Goal: Transaction & Acquisition: Purchase product/service

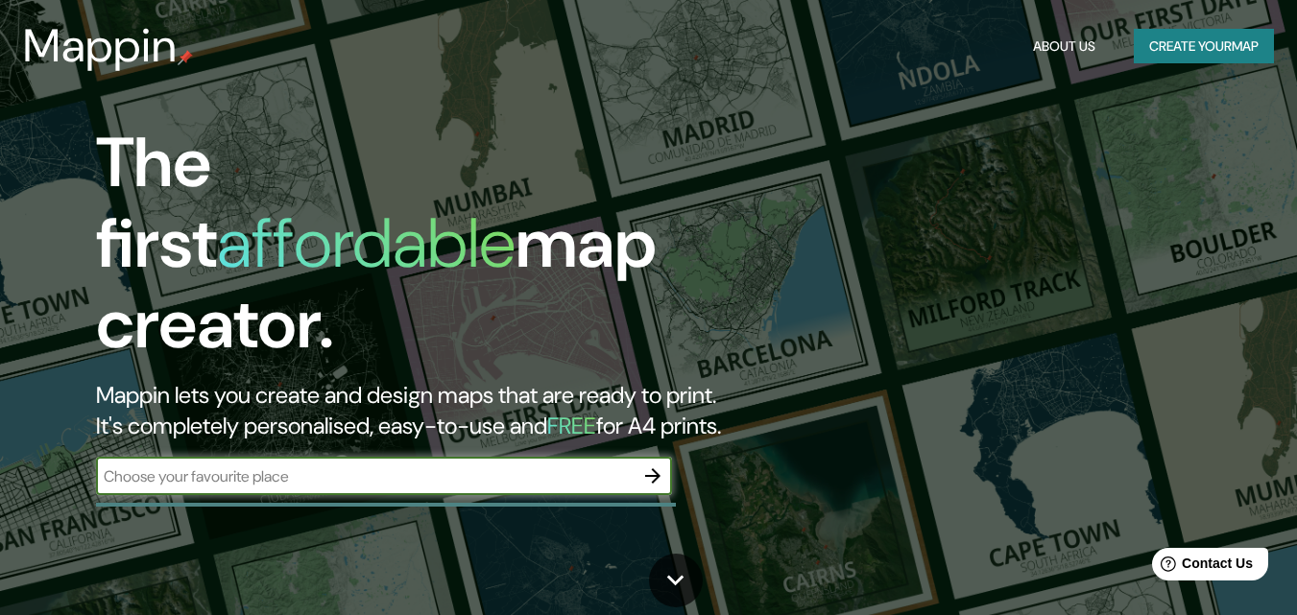
click at [400, 470] on div "​" at bounding box center [384, 476] width 576 height 38
type input "world map"
click at [649, 457] on button "button" at bounding box center [653, 476] width 38 height 38
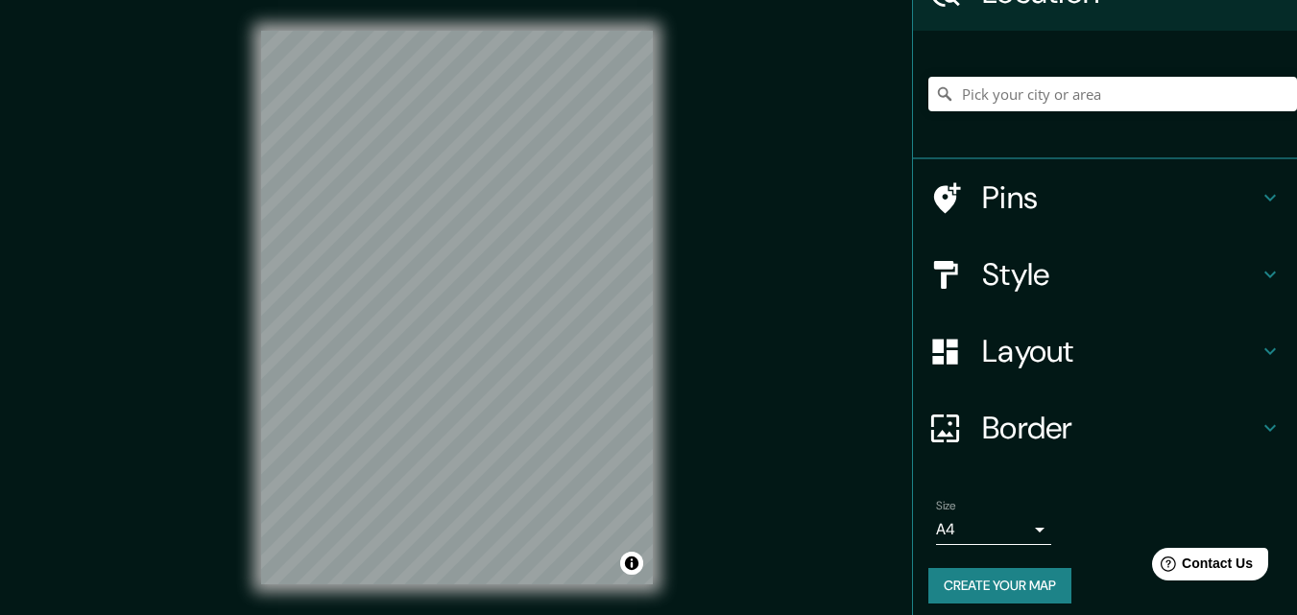
scroll to position [119, 0]
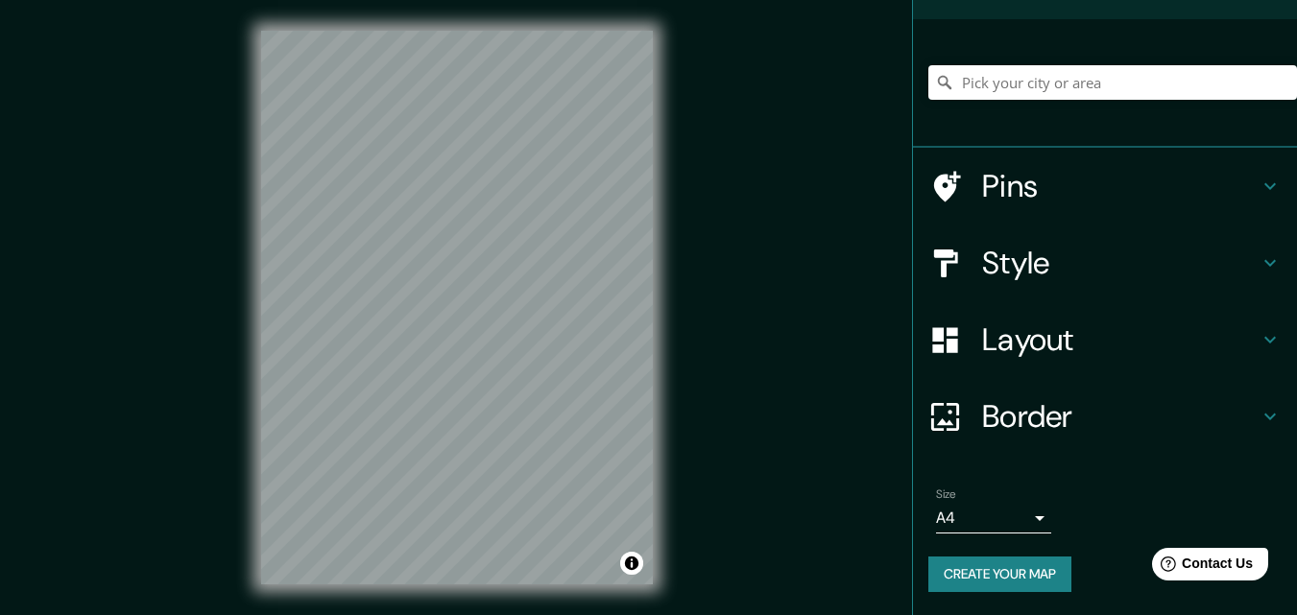
click at [483, 615] on html "Mappin Location Pins Style Layout Border Choose a border. Hint : you can make l…" at bounding box center [648, 307] width 1297 height 615
click at [1002, 342] on h4 "Layout" at bounding box center [1120, 340] width 277 height 38
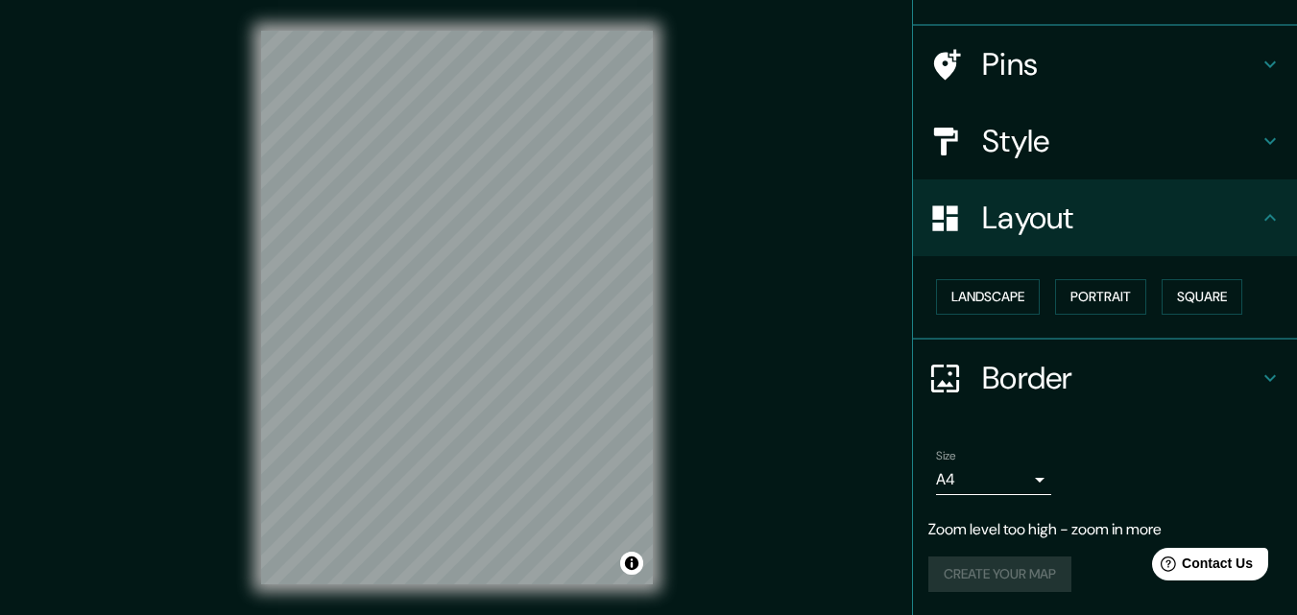
scroll to position [113, 0]
click at [1175, 283] on button "Square" at bounding box center [1202, 298] width 81 height 36
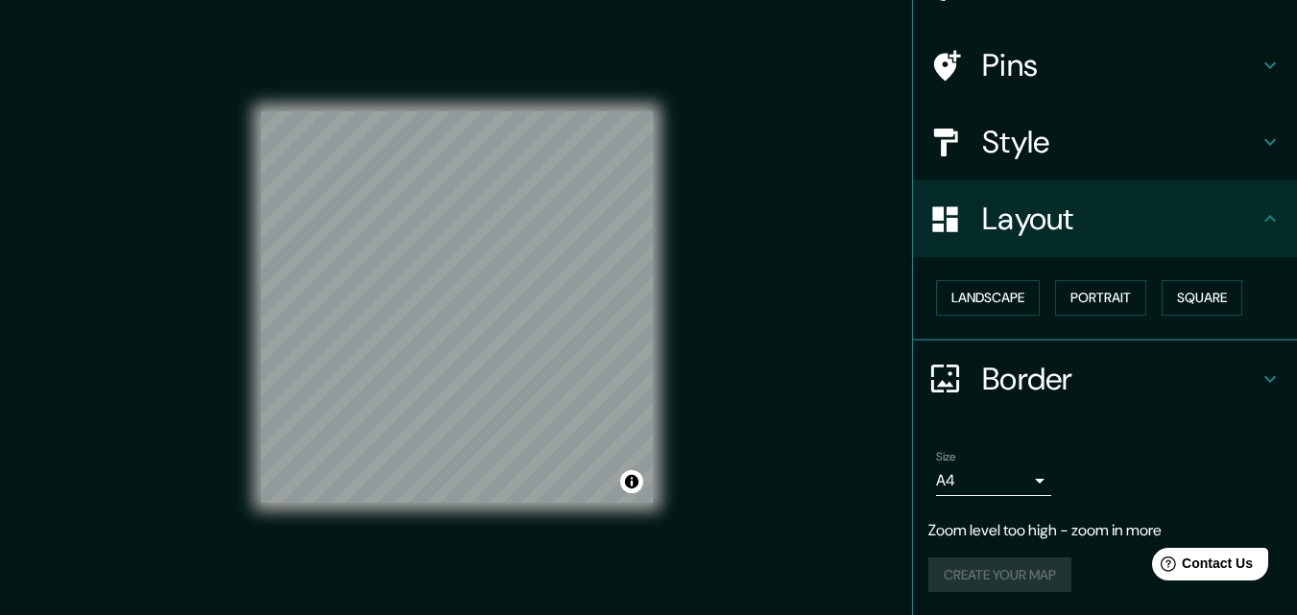
click at [1057, 374] on h4 "Border" at bounding box center [1120, 379] width 277 height 38
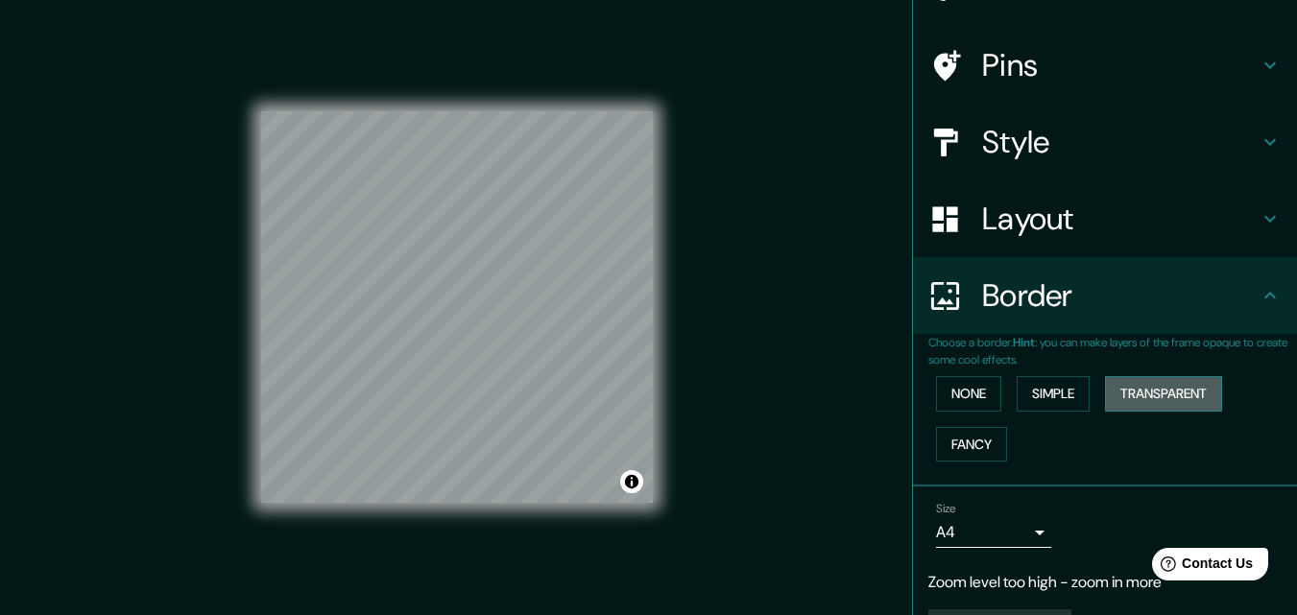
click at [1136, 383] on button "Transparent" at bounding box center [1163, 394] width 117 height 36
